Goal: Task Accomplishment & Management: Manage account settings

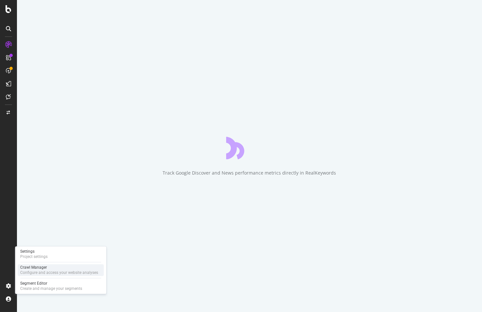
click at [29, 273] on div "Configure and access your website analyses" at bounding box center [59, 273] width 78 height 5
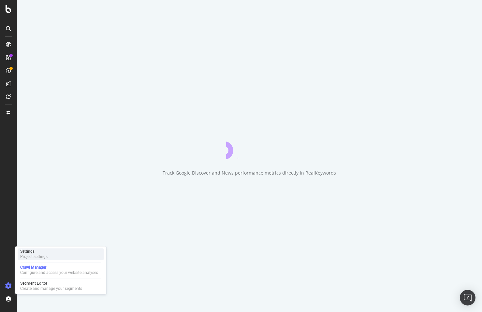
click at [31, 252] on div "Settings" at bounding box center [33, 251] width 27 height 5
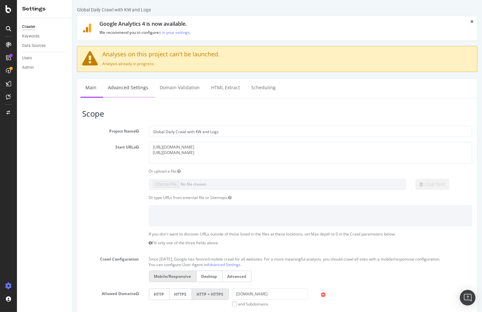
click at [151, 91] on link "Advanced Settings" at bounding box center [128, 88] width 50 height 18
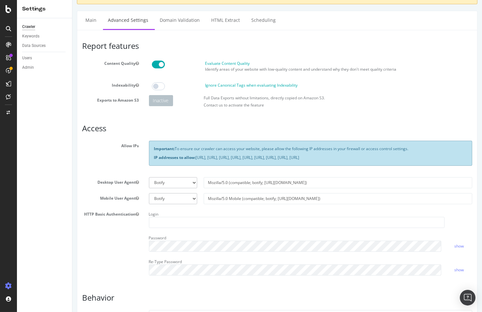
scroll to position [79, 0]
